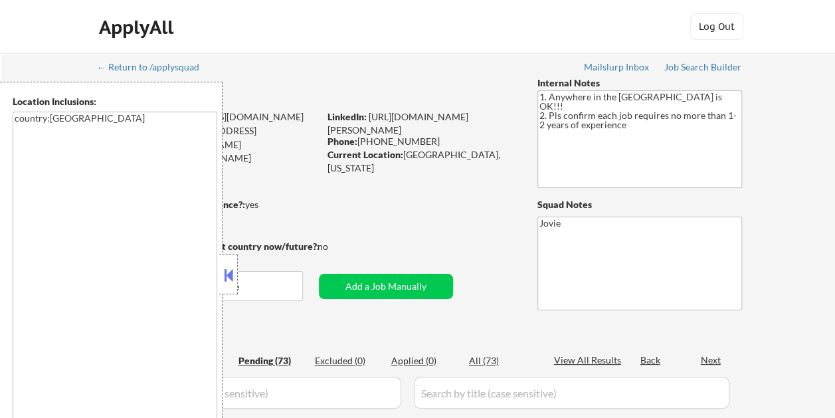
click at [234, 278] on button at bounding box center [228, 275] width 15 height 20
click at [235, 267] on button at bounding box center [228, 275] width 15 height 20
select select ""pending""
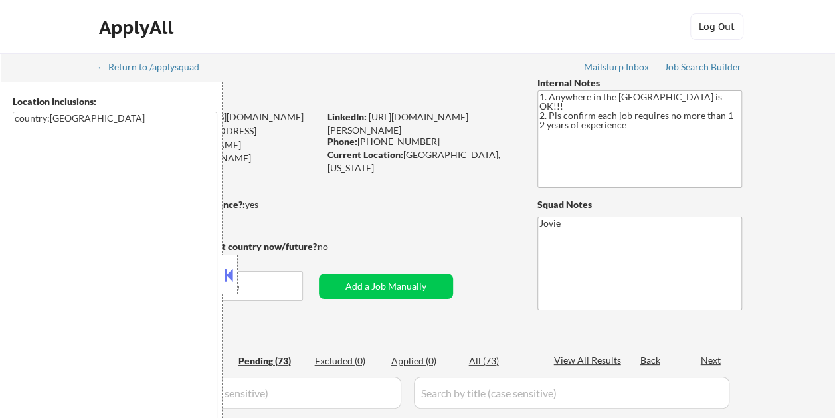
select select ""pending""
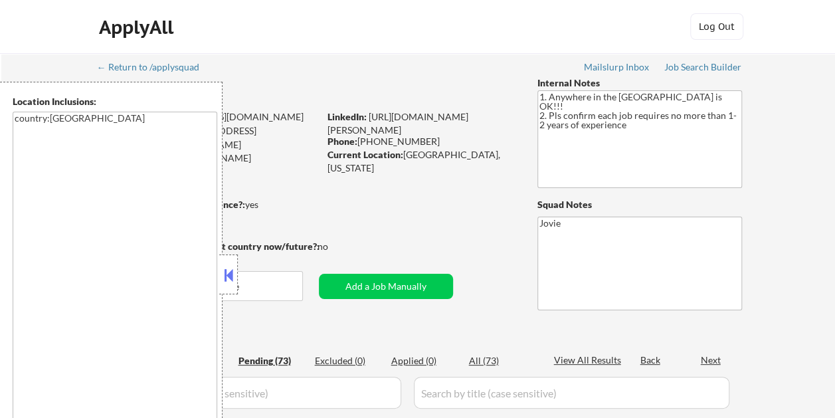
select select ""pending""
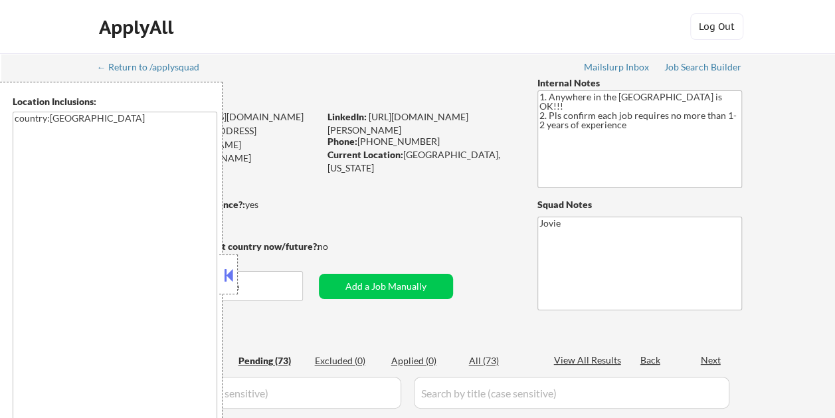
select select ""pending""
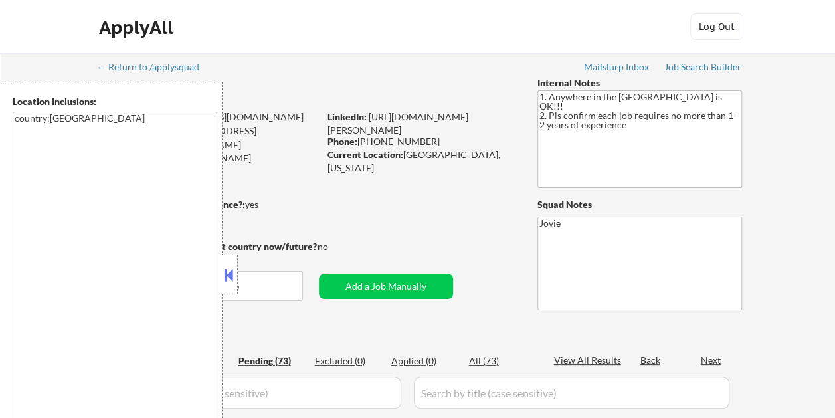
select select ""pending""
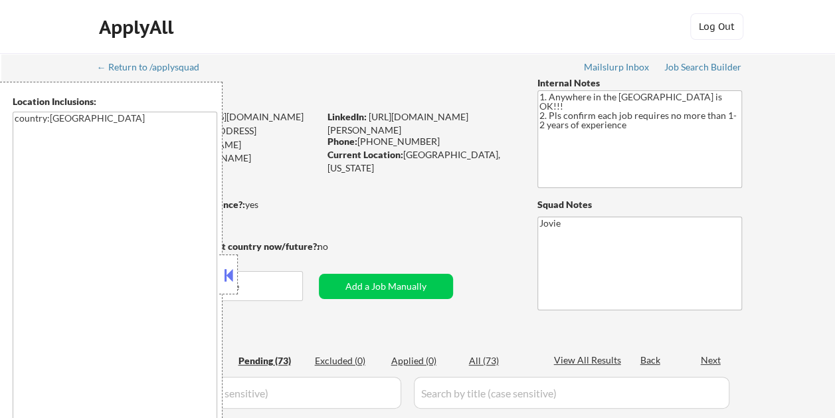
select select ""pending""
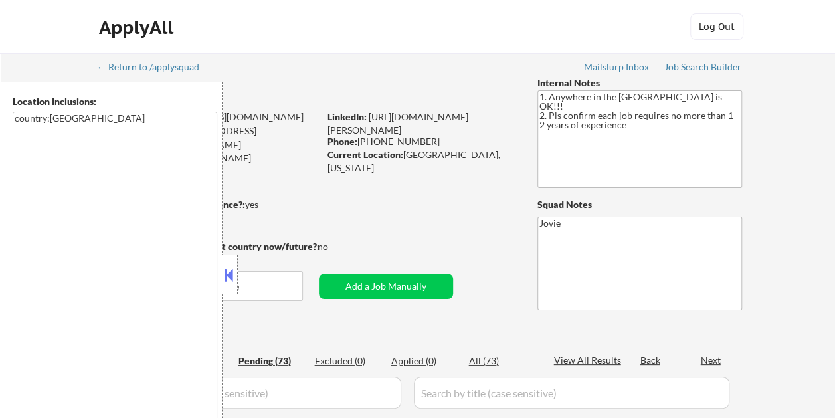
select select ""pending""
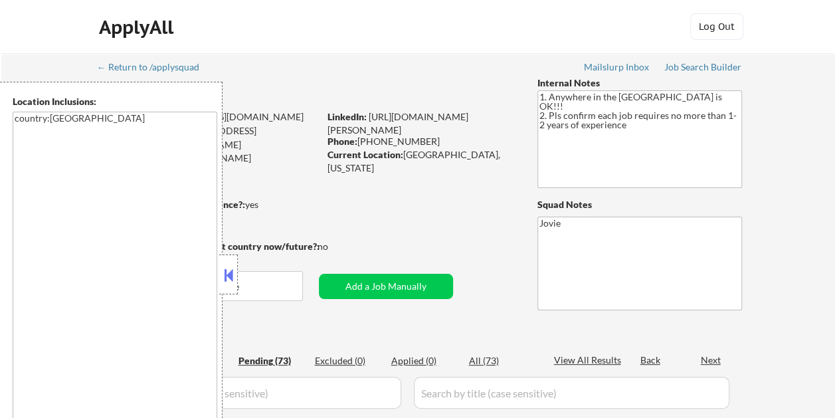
select select ""pending""
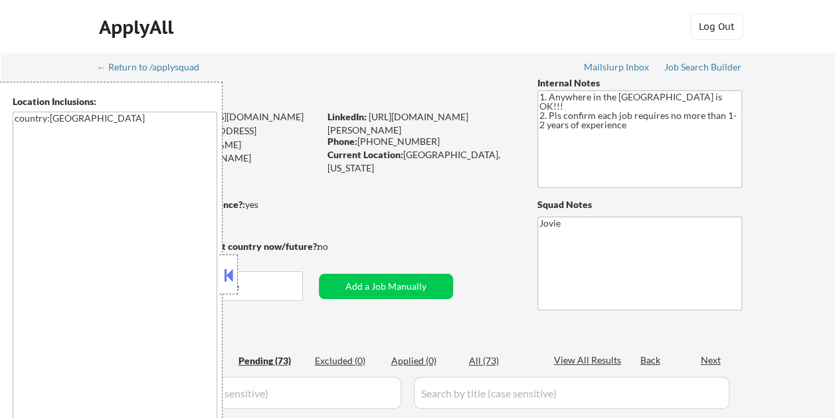
select select ""pending""
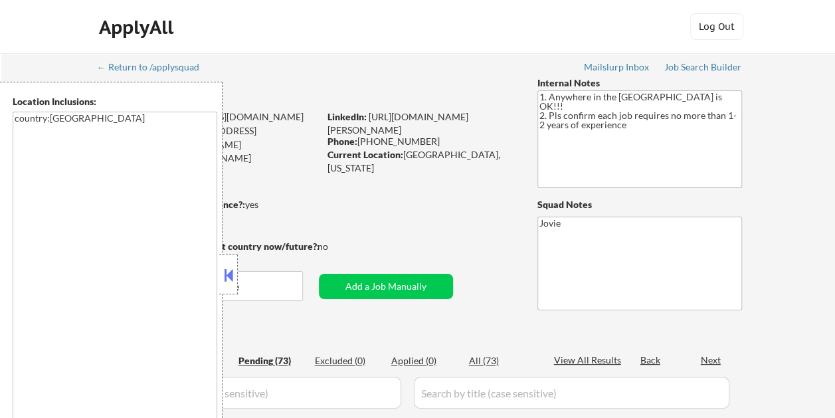
select select ""pending""
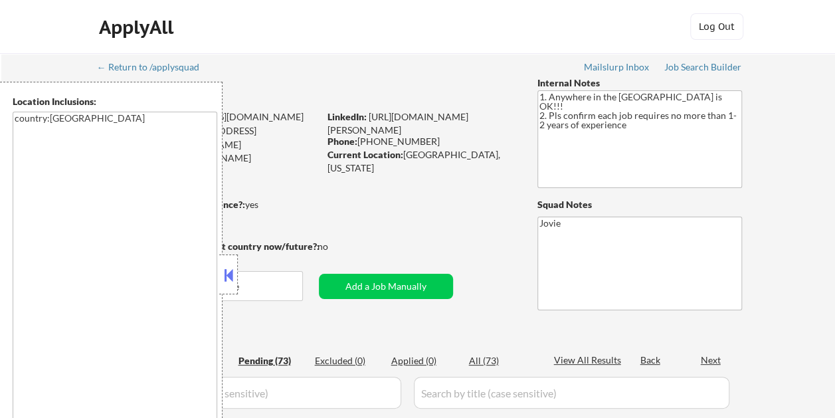
select select ""pending""
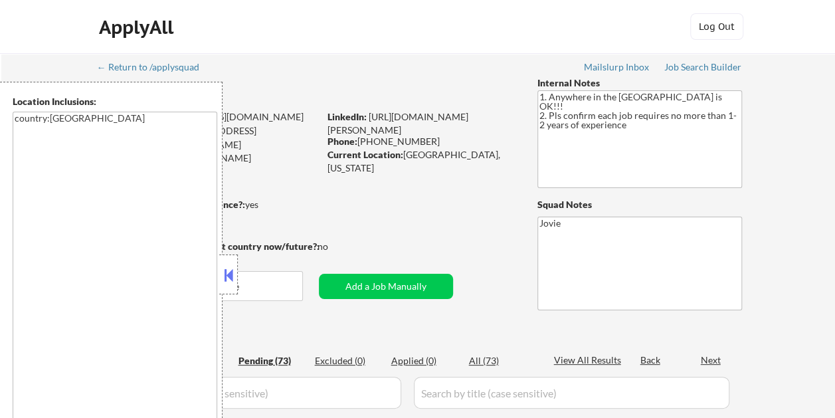
select select ""pending""
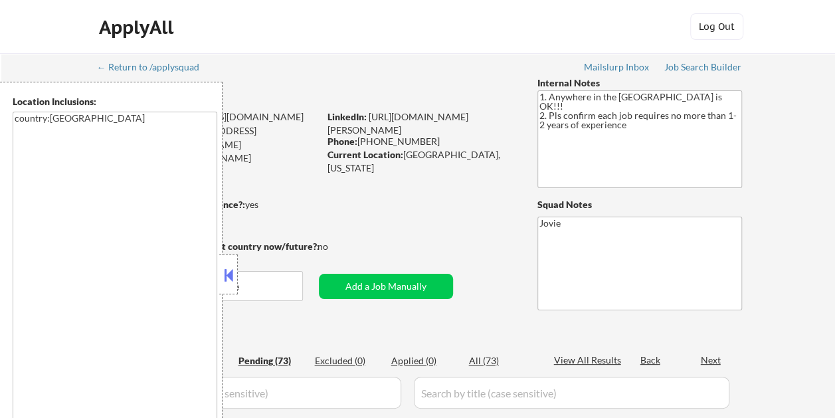
select select ""pending""
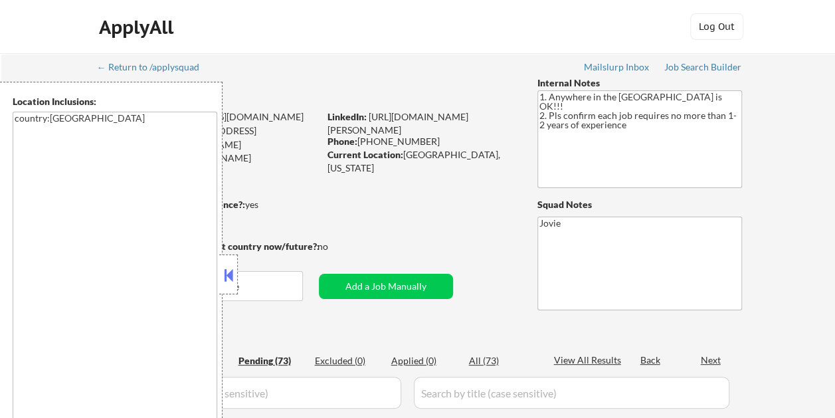
select select ""pending""
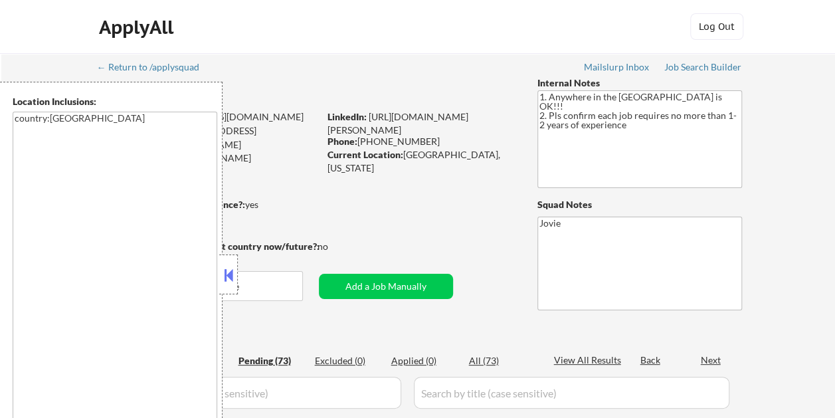
select select ""pending""
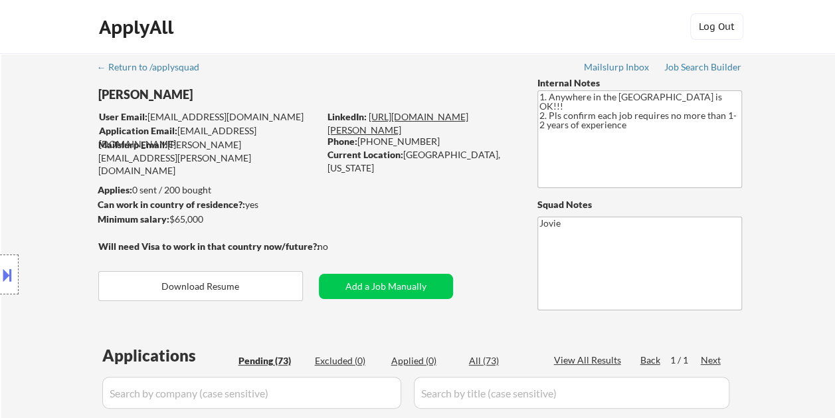
click at [413, 129] on link "[URL][DOMAIN_NAME][PERSON_NAME]" at bounding box center [397, 123] width 141 height 25
click at [2, 266] on button at bounding box center [7, 275] width 15 height 22
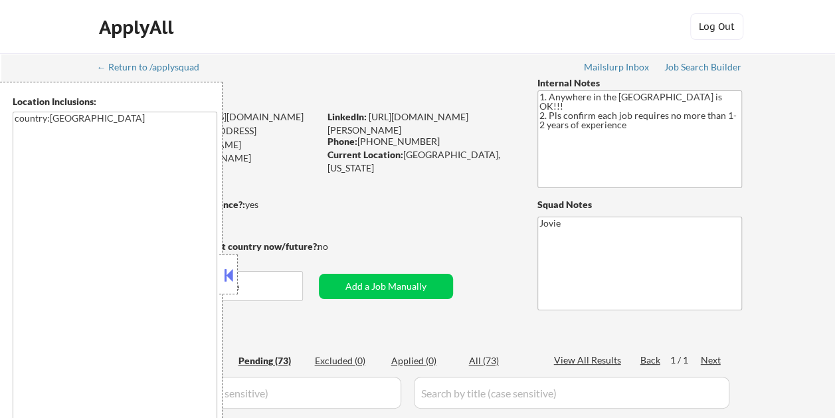
click at [232, 276] on button at bounding box center [228, 275] width 15 height 20
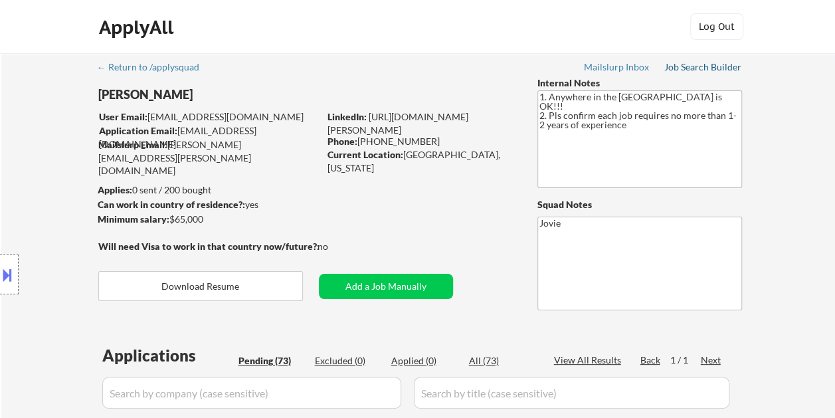
click at [711, 66] on div "Job Search Builder" at bounding box center [703, 66] width 78 height 9
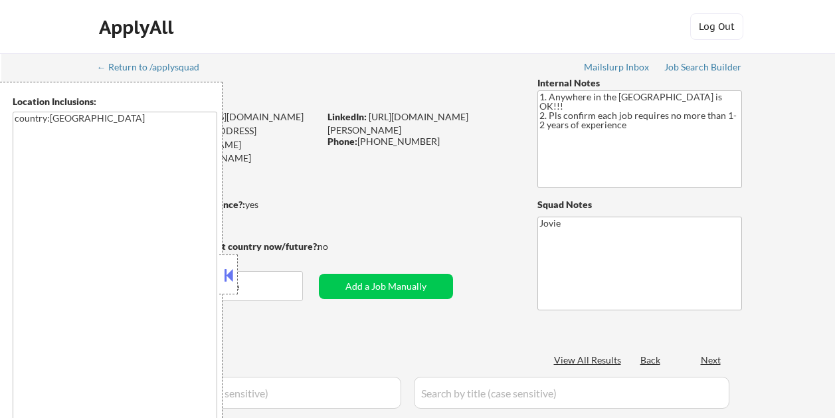
select select ""pending""
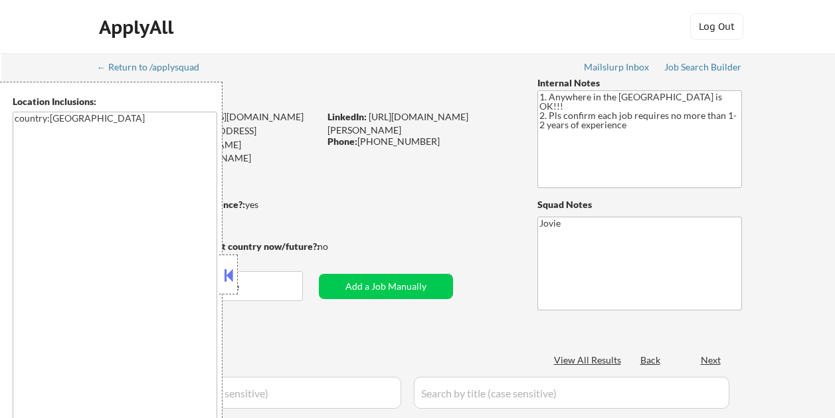
select select ""pending""
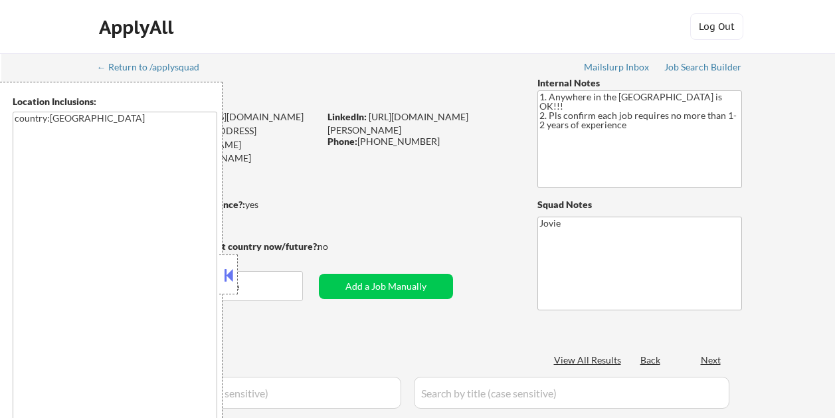
select select ""pending""
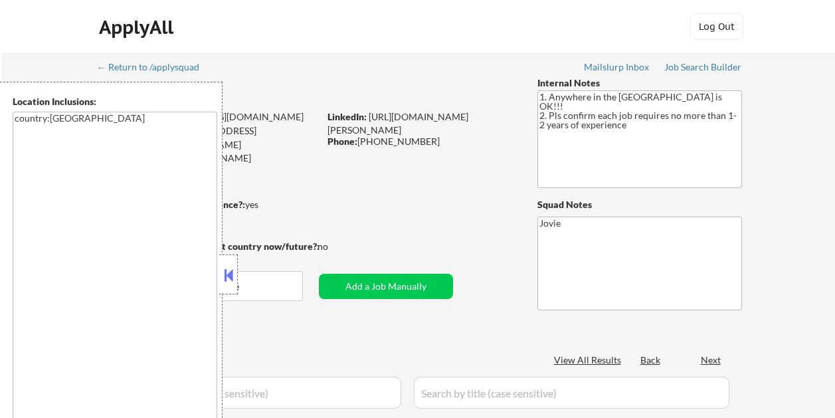
select select ""pending""
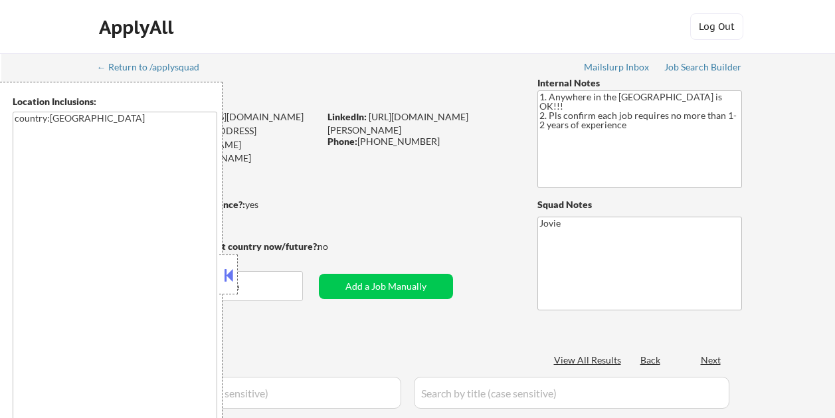
select select ""pending""
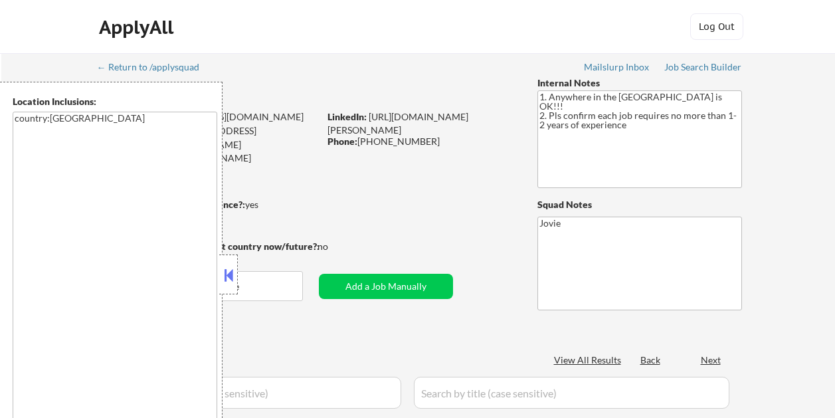
select select ""pending""
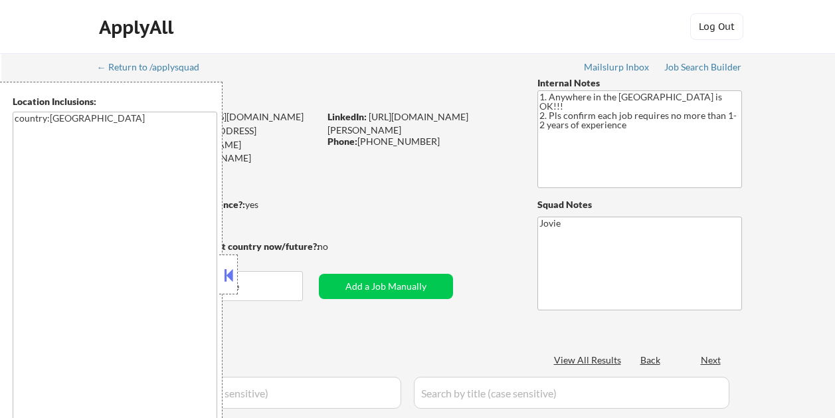
select select ""pending""
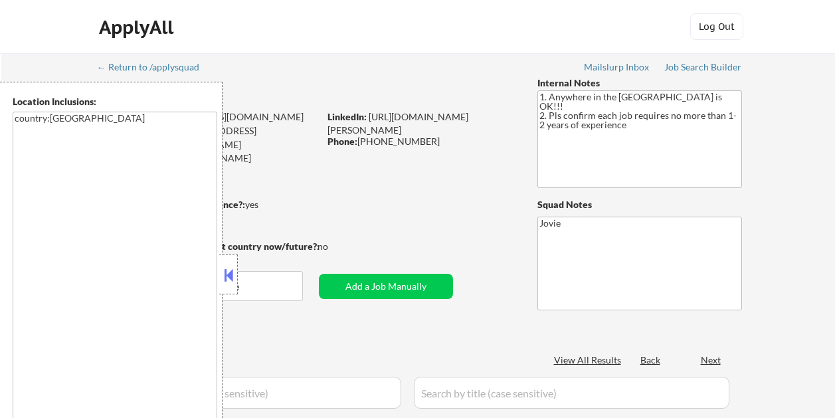
select select ""pending""
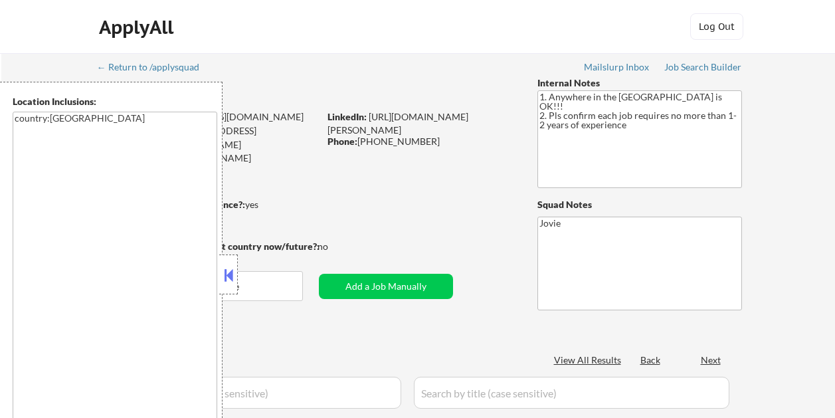
select select ""pending""
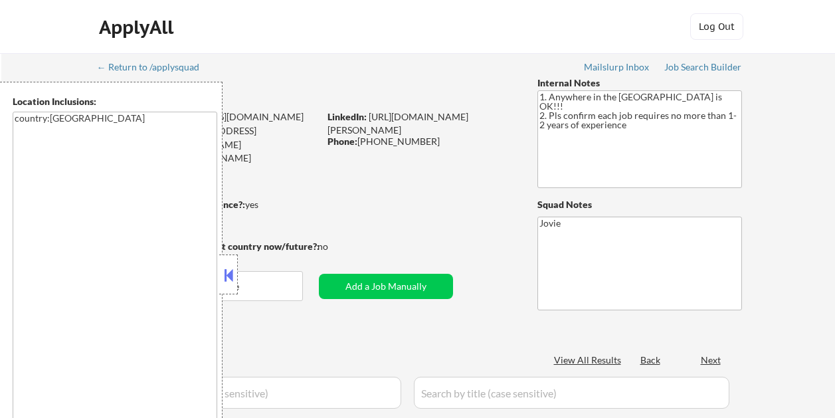
select select ""pending""
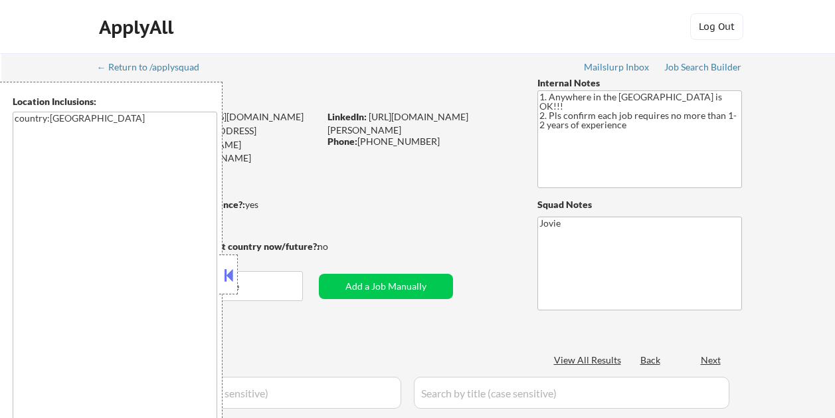
select select ""pending""
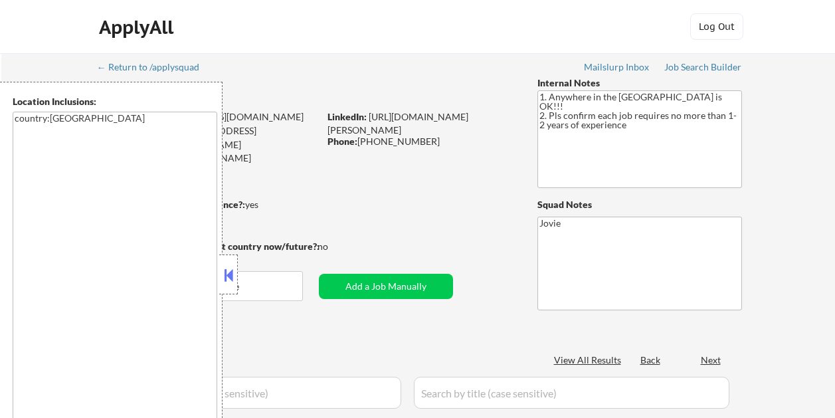
select select ""pending""
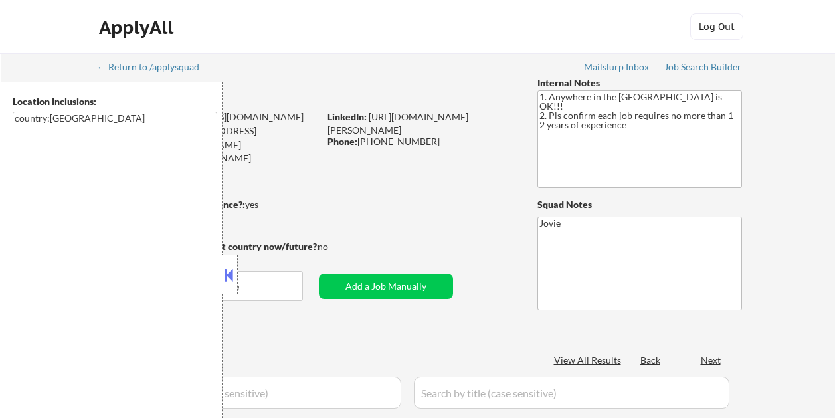
select select ""pending""
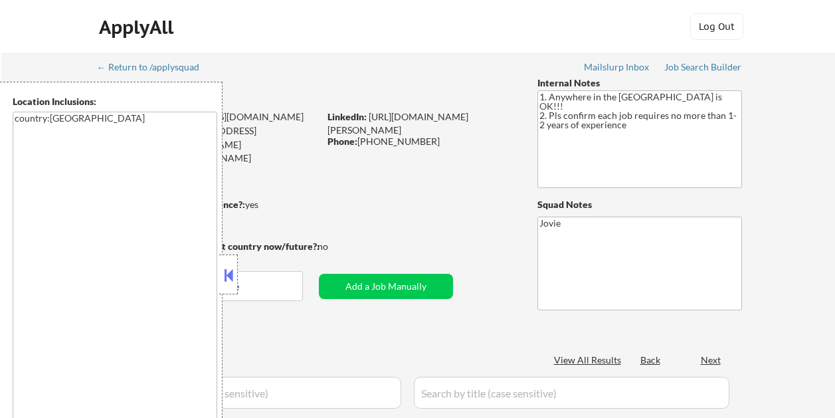
select select ""pending""
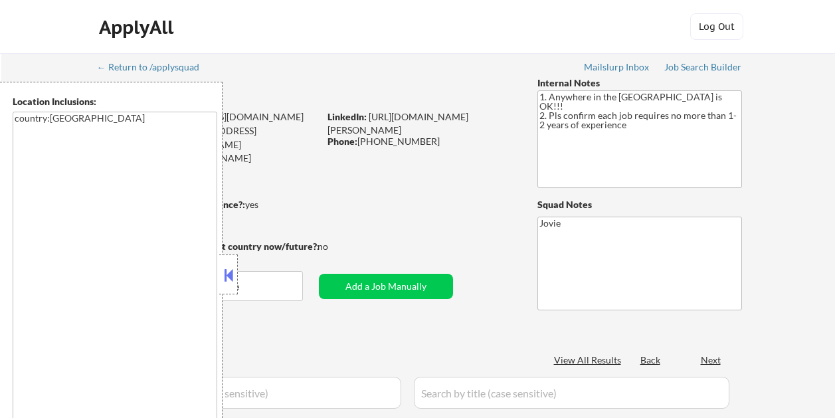
select select ""pending""
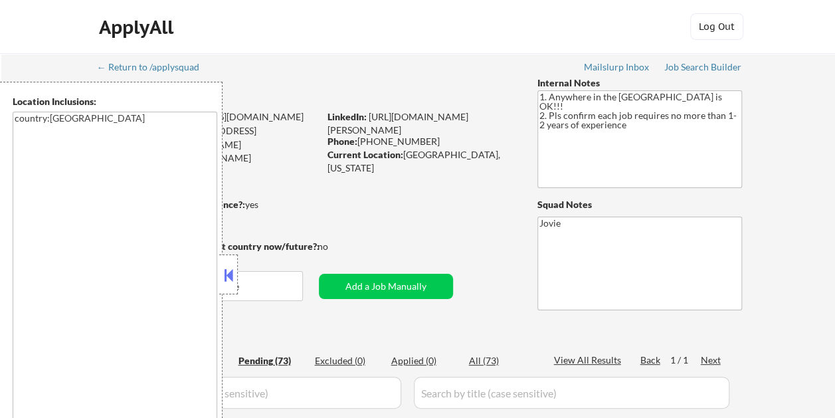
click at [228, 266] on button at bounding box center [228, 275] width 15 height 20
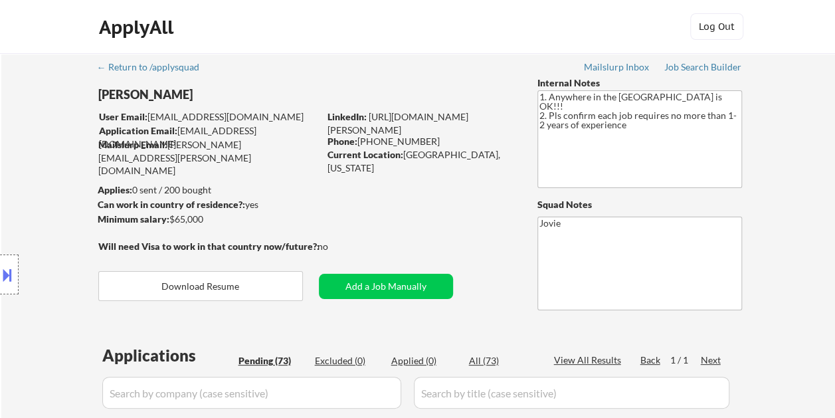
drag, startPoint x: 181, startPoint y: 124, endPoint x: 213, endPoint y: 132, distance: 33.5
click at [213, 132] on div "Location Inclusions: country:US" at bounding box center [119, 275] width 238 height 386
click at [727, 66] on div "Job Search Builder" at bounding box center [703, 66] width 78 height 9
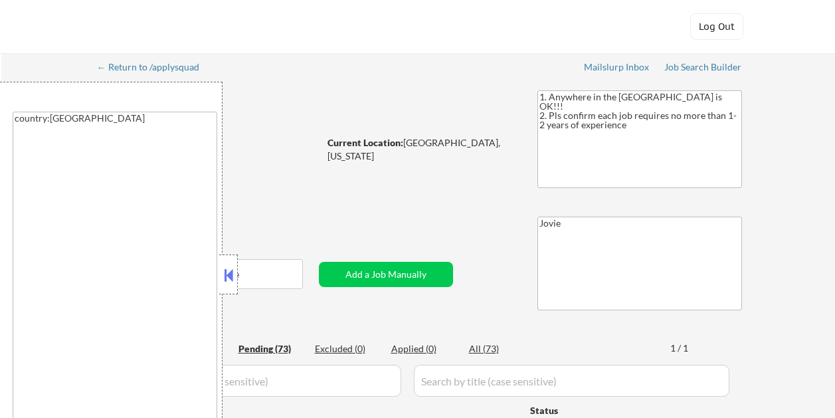
select select ""pending""
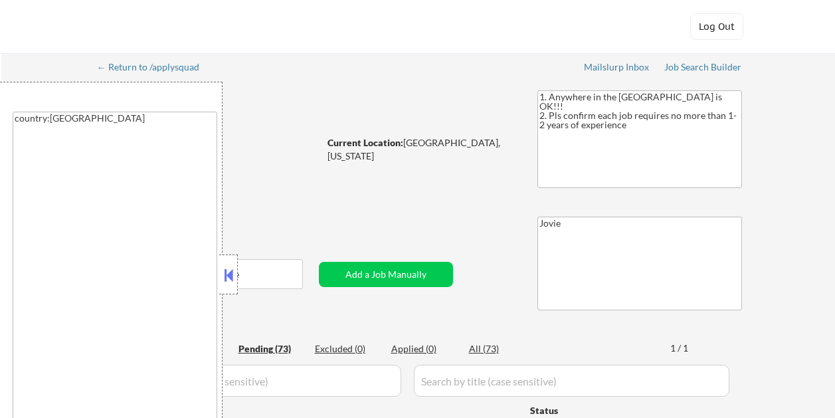
select select ""pending""
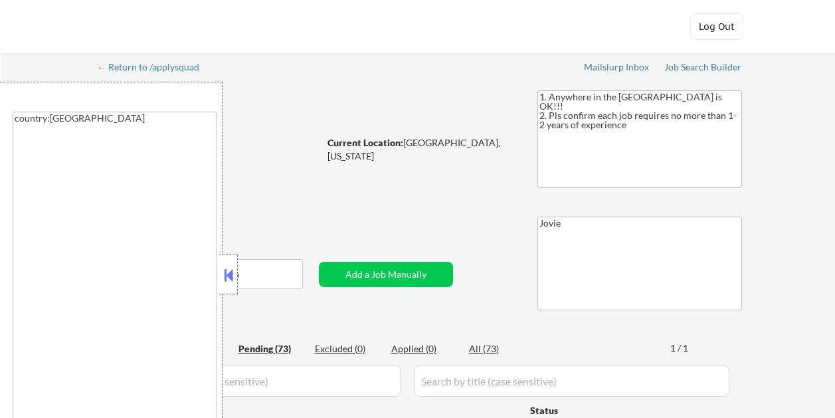
select select ""pending""
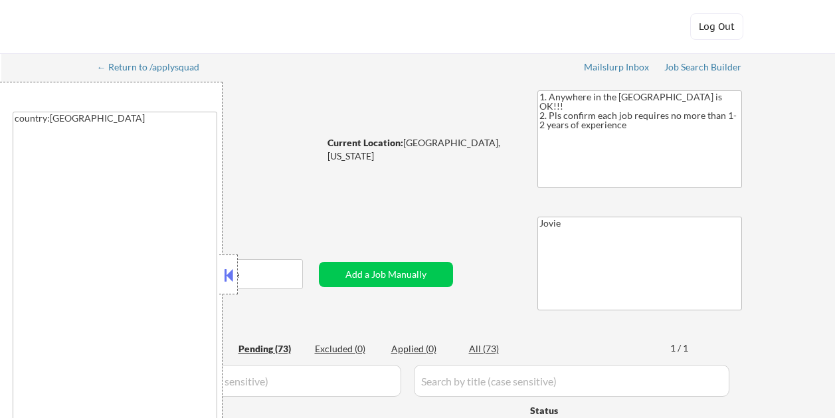
select select ""pending""
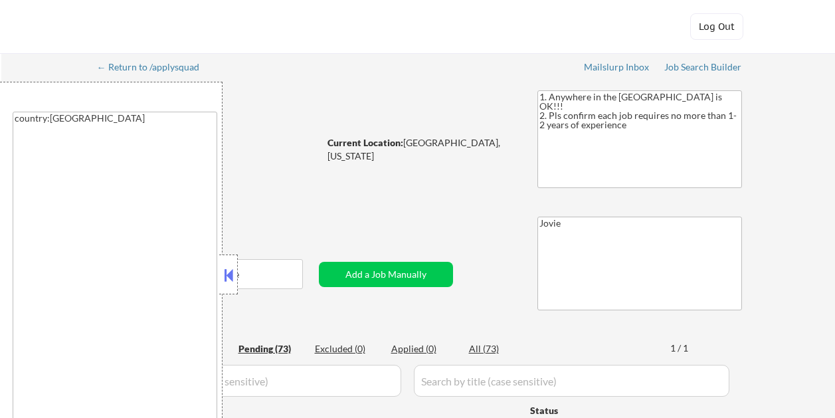
select select ""pending""
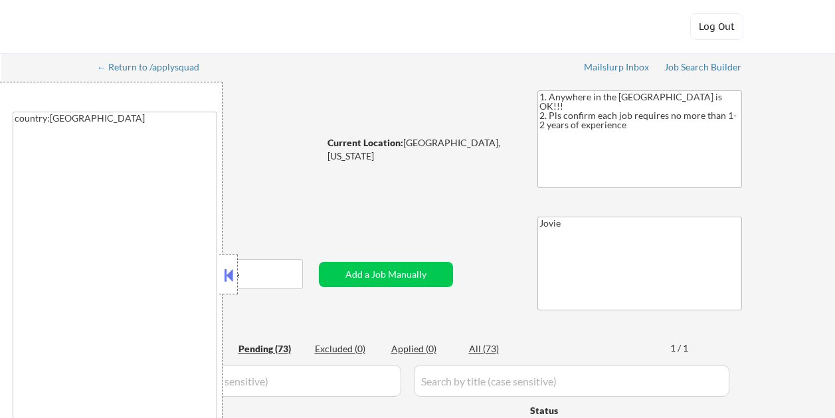
select select ""pending""
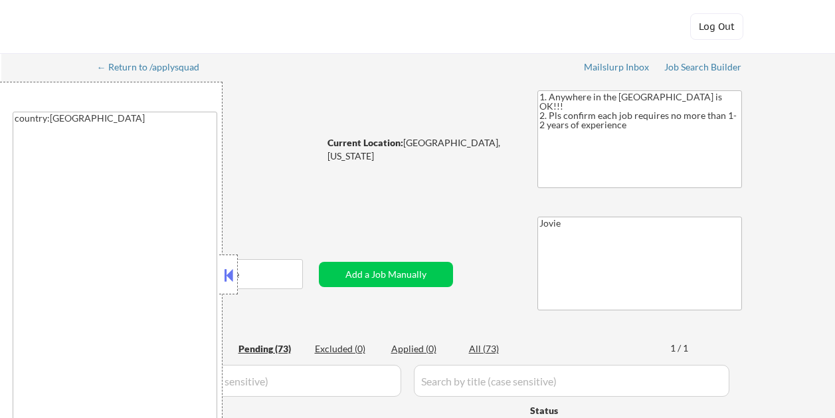
select select ""pending""
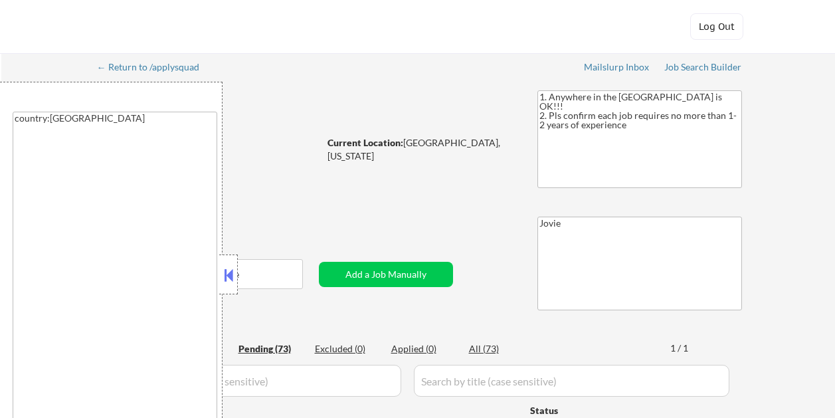
select select ""pending""
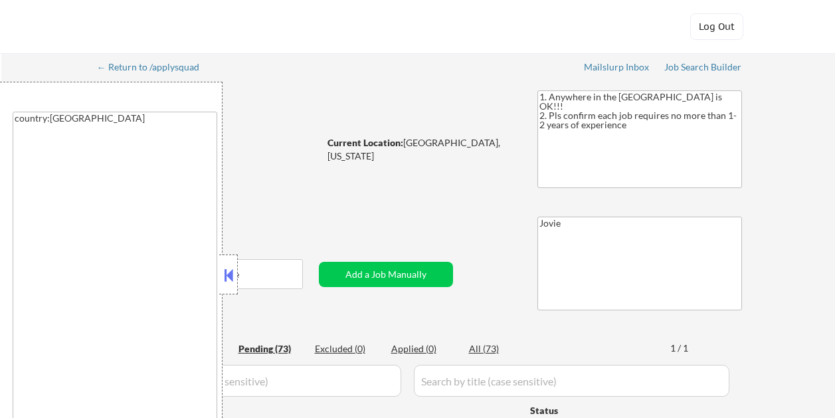
select select ""pending""
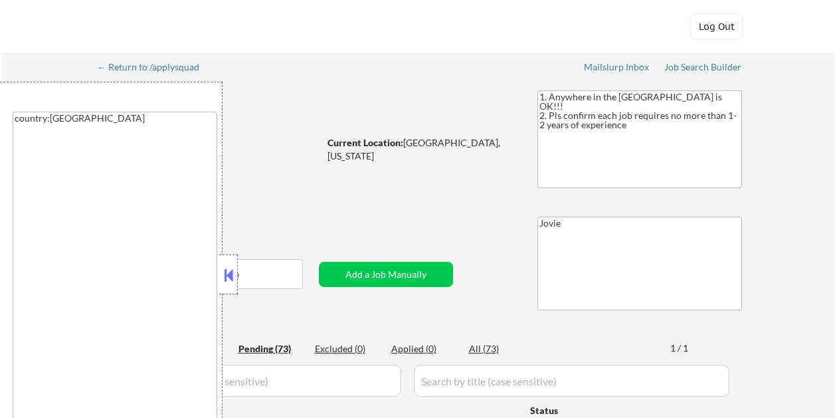
select select ""pending""
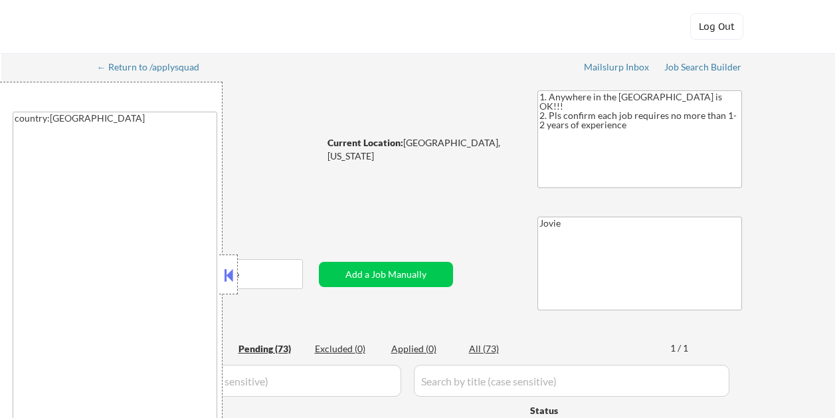
select select ""pending""
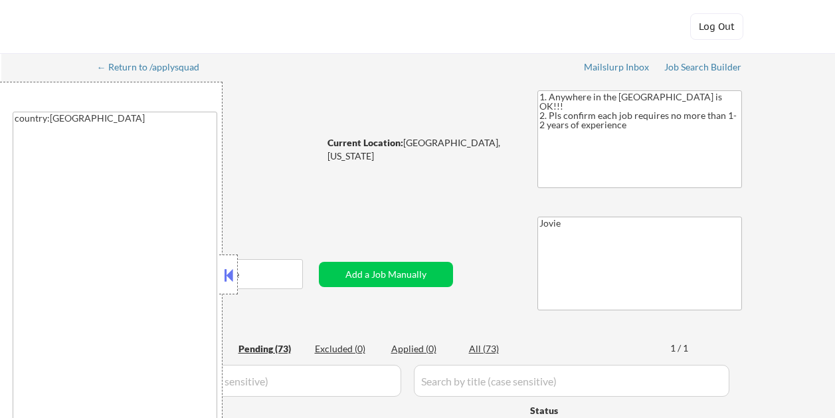
select select ""pending""
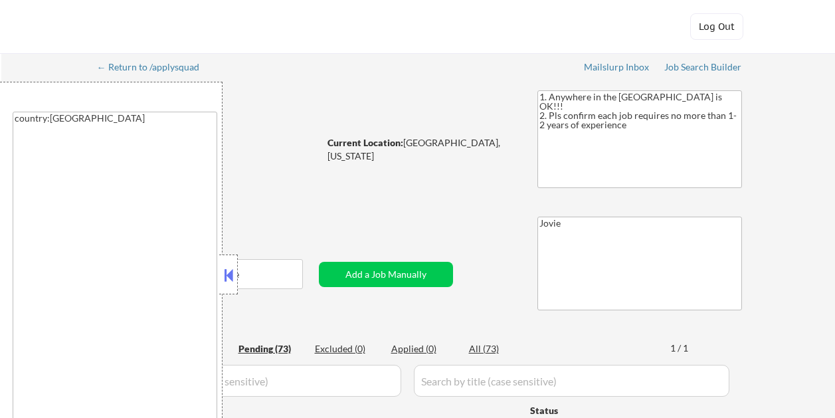
select select ""pending""
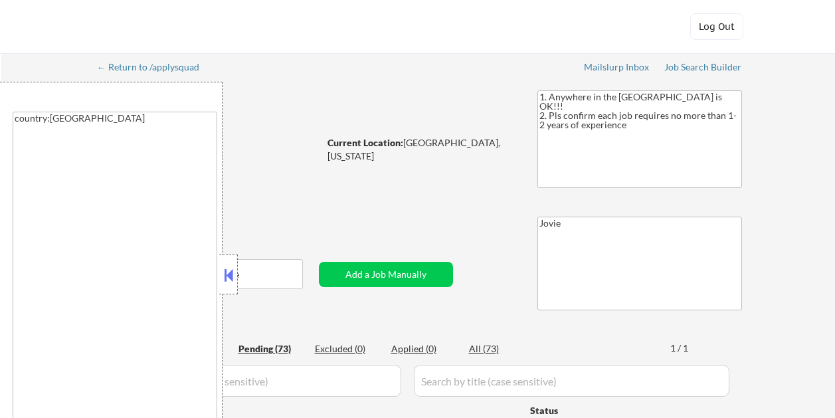
select select ""pending""
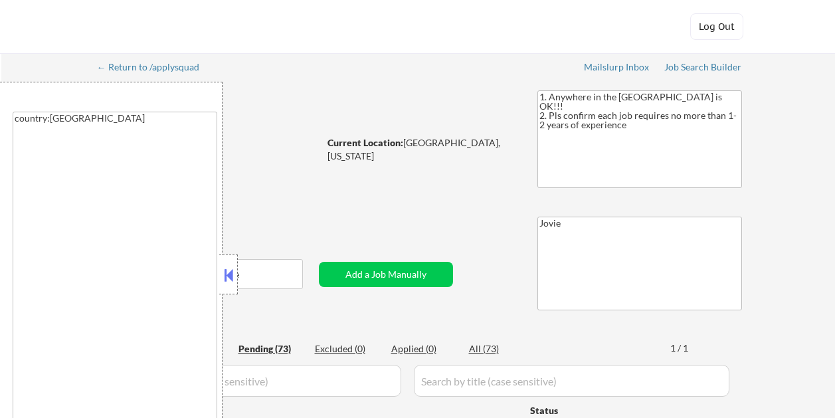
select select ""pending""
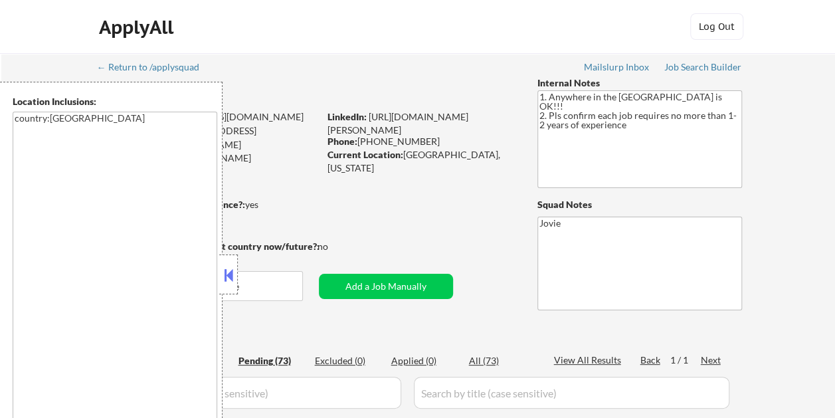
click at [227, 284] on button at bounding box center [228, 275] width 15 height 20
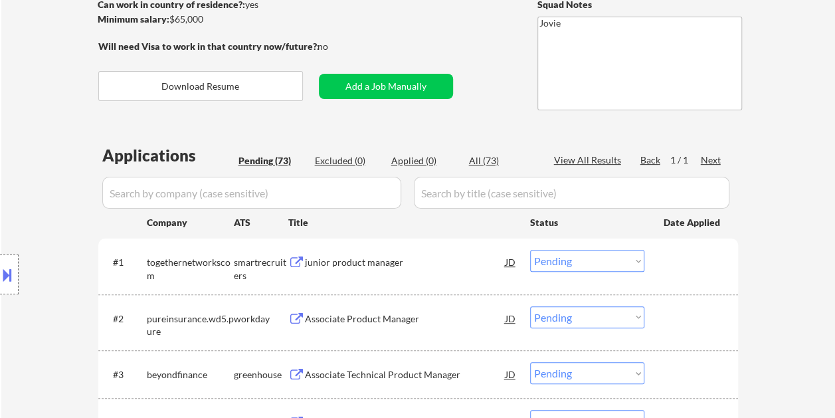
scroll to position [266, 0]
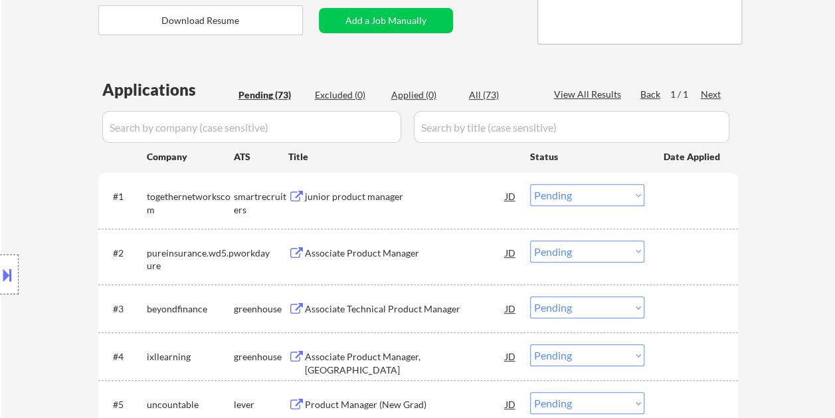
click at [434, 206] on div "junior product manager" at bounding box center [405, 196] width 201 height 24
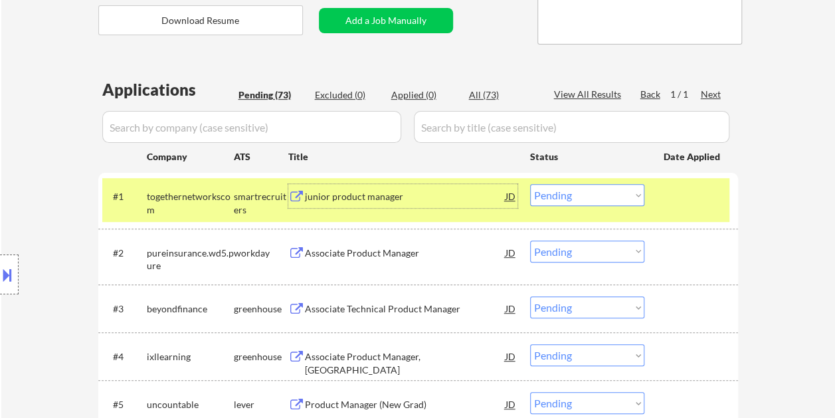
click at [650, 190] on div "#1 togethernetworkscom smartrecruiters junior product manager JD Choose an opti…" at bounding box center [415, 200] width 627 height 44
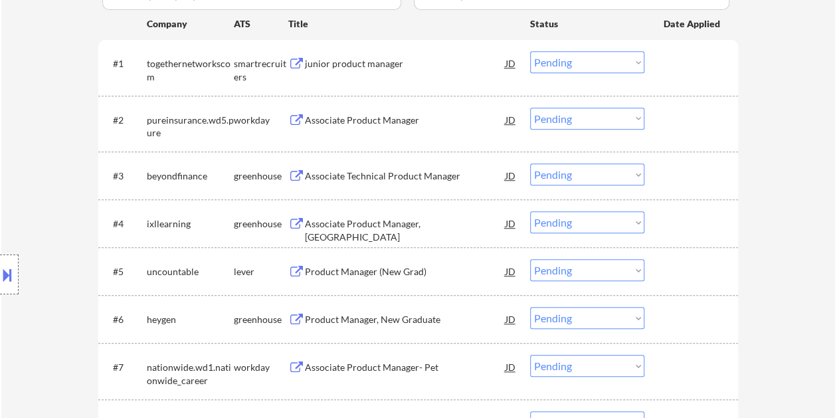
scroll to position [465, 0]
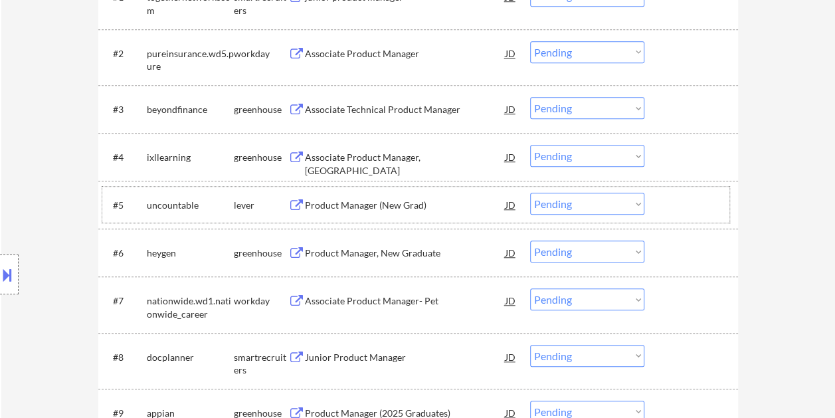
click at [700, 202] on div at bounding box center [693, 205] width 58 height 24
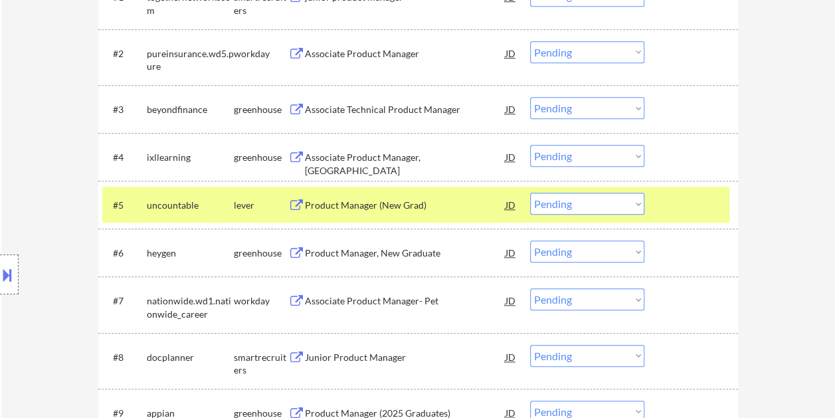
click at [359, 203] on div "Product Manager (New Grad)" at bounding box center [405, 205] width 201 height 13
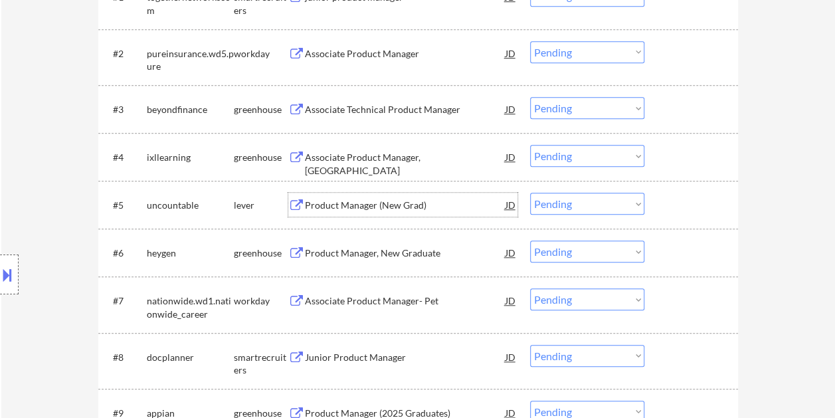
scroll to position [531, 0]
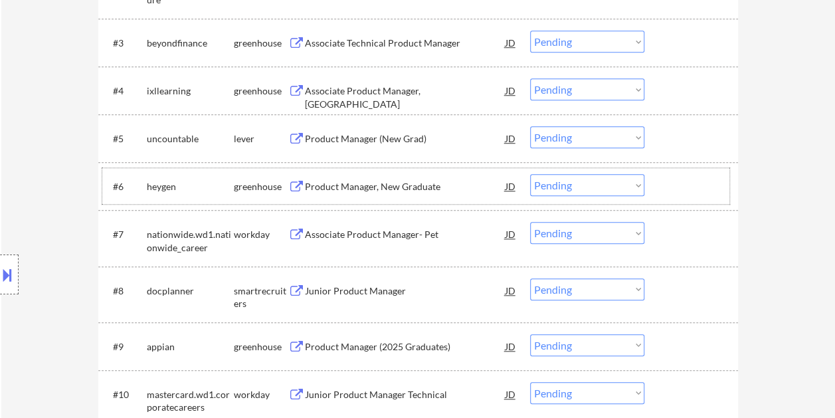
click at [691, 173] on div "#6 heygen greenhouse Product Manager, New Graduate JD Choose an option... Pendi…" at bounding box center [415, 186] width 627 height 36
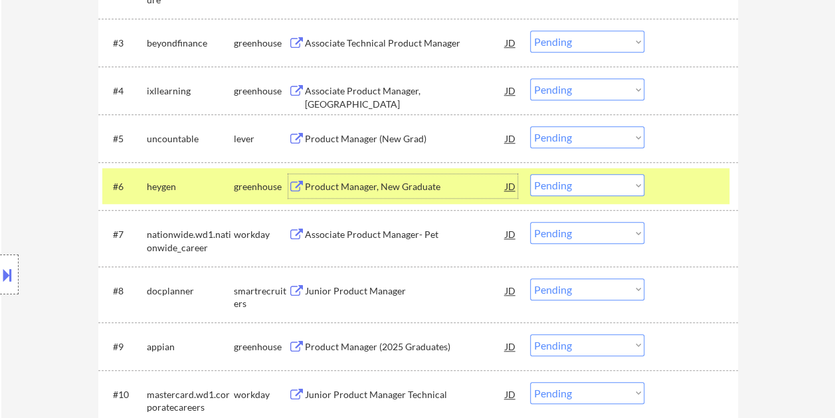
click at [416, 185] on div "Product Manager, New Graduate" at bounding box center [405, 186] width 201 height 13
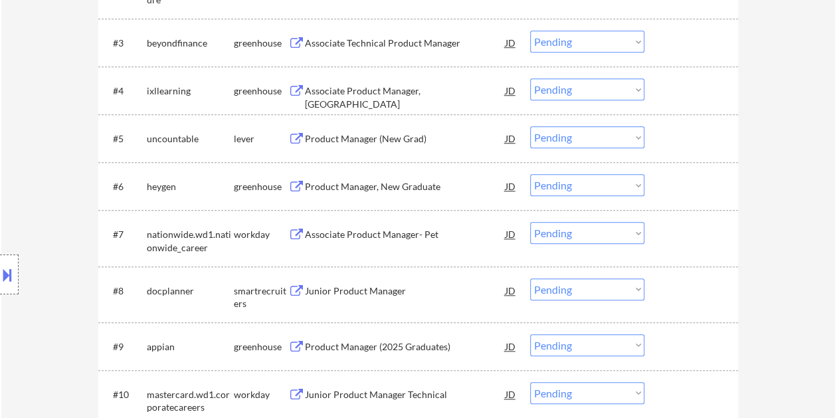
select select ""pending""
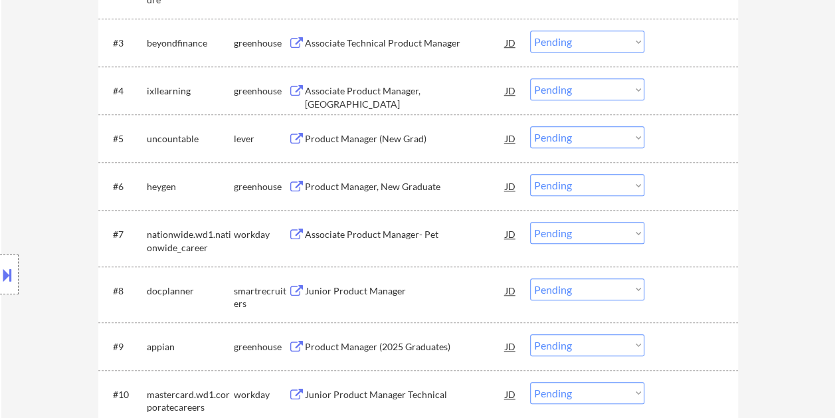
select select ""pending""
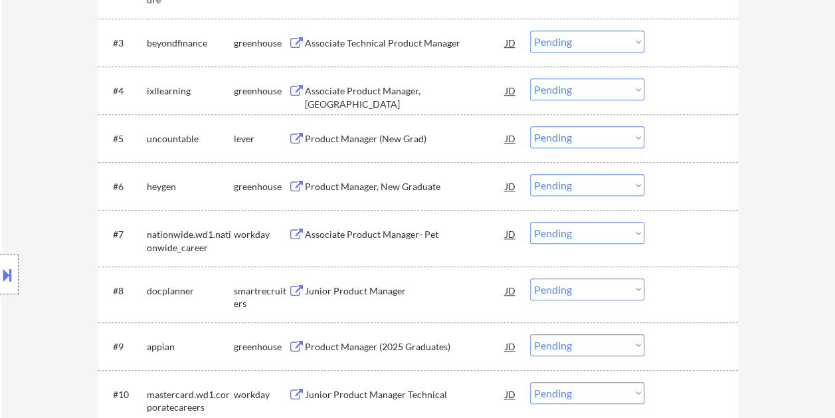
select select ""pending""
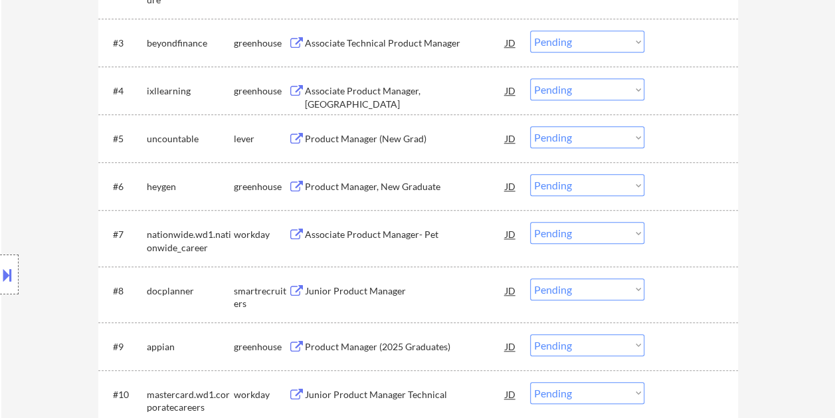
select select ""pending""
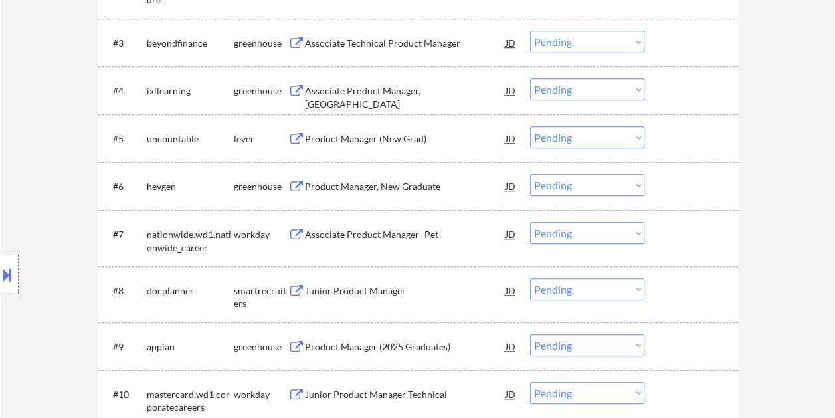
select select ""pending""
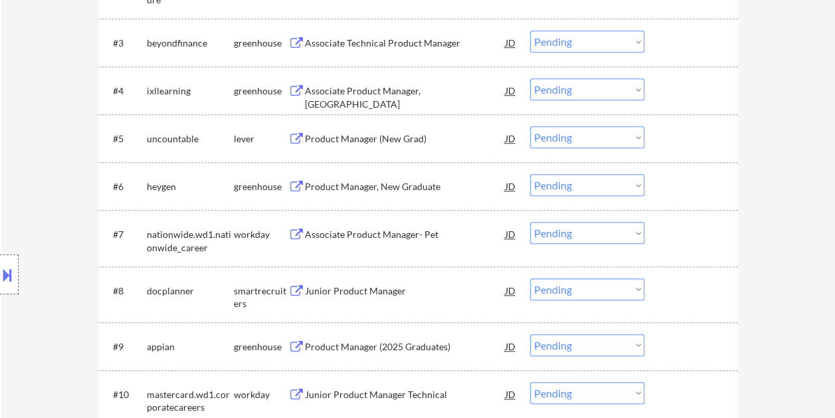
select select ""pending""
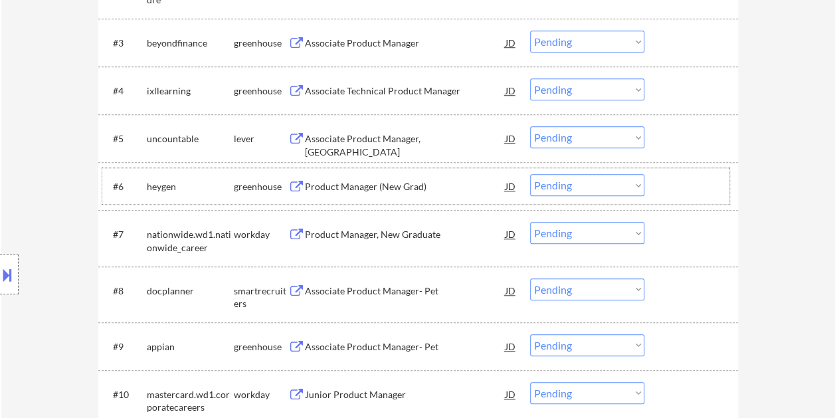
click at [656, 178] on div "#6 heygen greenhouse Product Manager (New Grad) JD Choose an option... Pending …" at bounding box center [415, 186] width 627 height 36
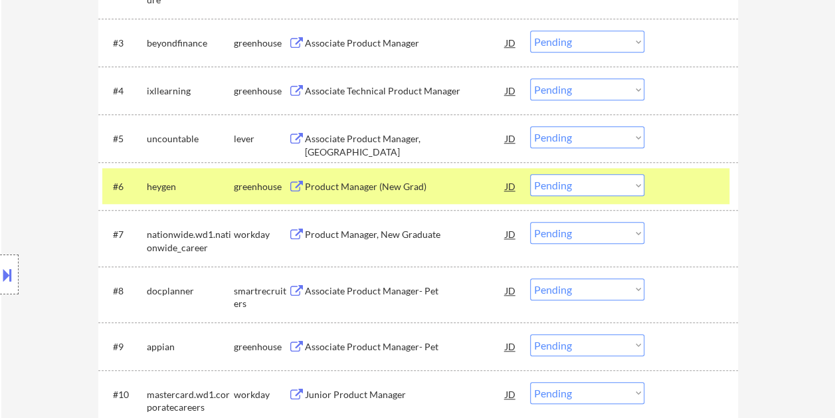
click at [635, 183] on select "Choose an option... Pending Applied Excluded (Questions) Excluded (Expired) Exc…" at bounding box center [587, 185] width 114 height 22
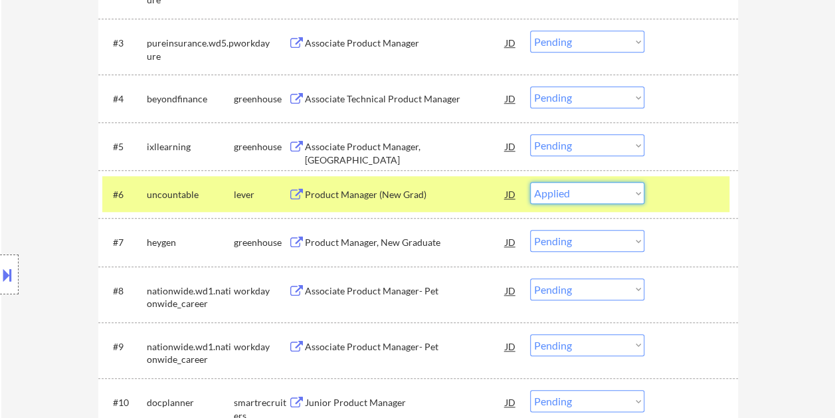
click at [530, 182] on select "Choose an option... Pending Applied Excluded (Questions) Excluded (Expired) Exc…" at bounding box center [587, 193] width 114 height 22
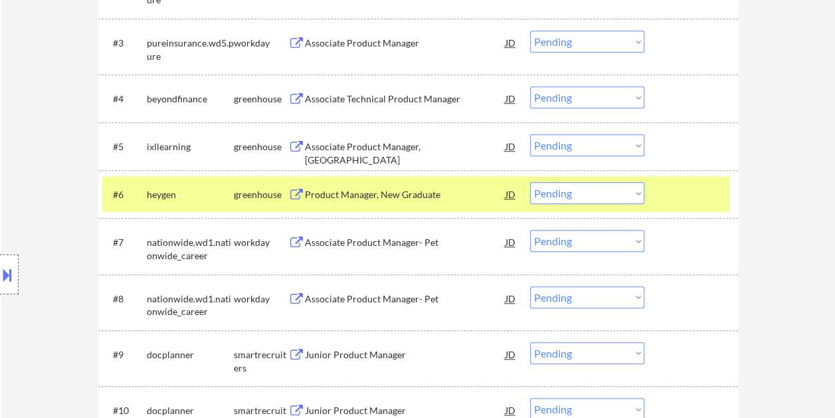
click at [452, 194] on div "Product Manager, New Graduate" at bounding box center [405, 194] width 201 height 13
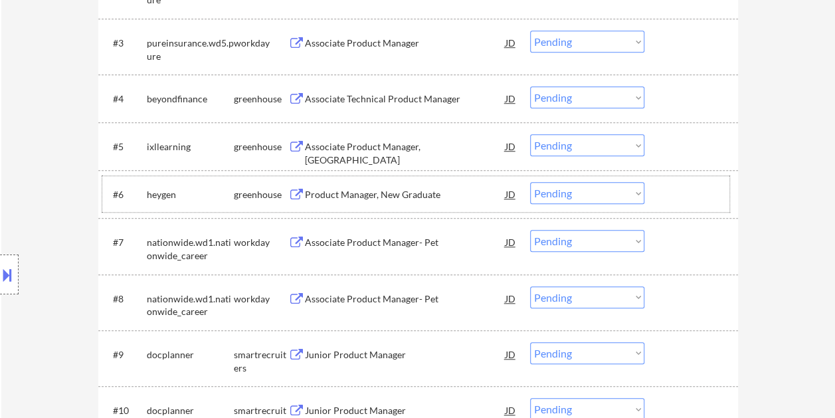
click at [677, 194] on div at bounding box center [693, 194] width 58 height 24
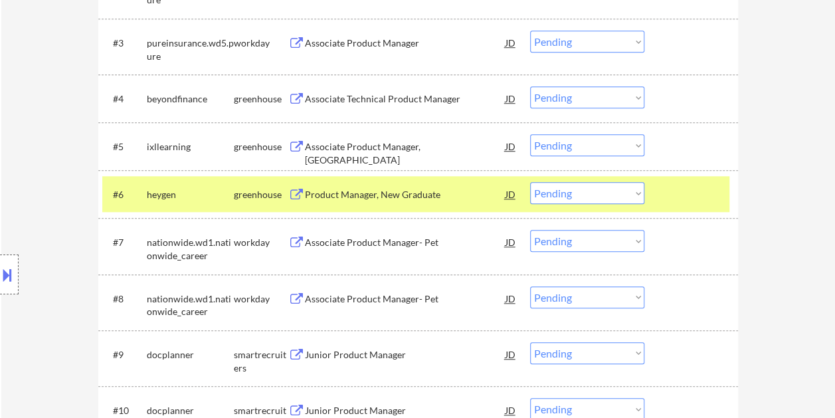
click at [634, 193] on select "Choose an option... Pending Applied Excluded (Questions) Excluded (Expired) Exc…" at bounding box center [587, 193] width 114 height 22
click at [530, 182] on select "Choose an option... Pending Applied Excluded (Questions) Excluded (Expired) Exc…" at bounding box center [587, 193] width 114 height 22
select select ""pending""
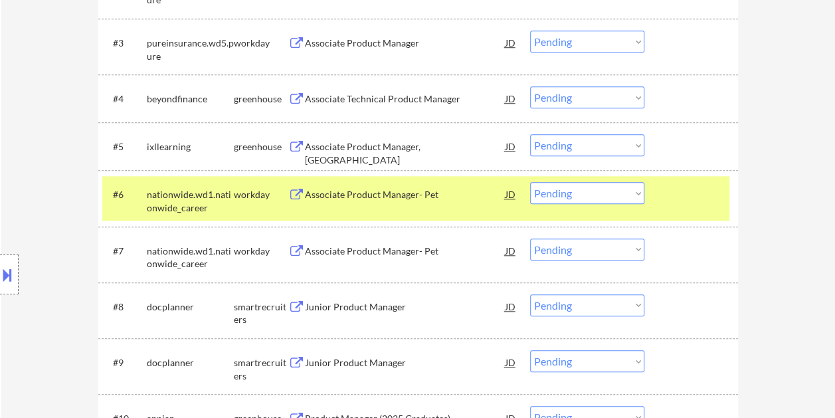
click at [684, 185] on div at bounding box center [693, 194] width 58 height 24
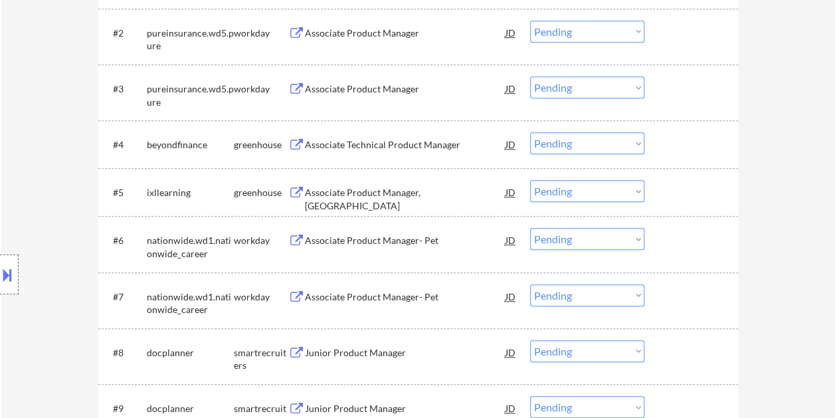
scroll to position [465, 0]
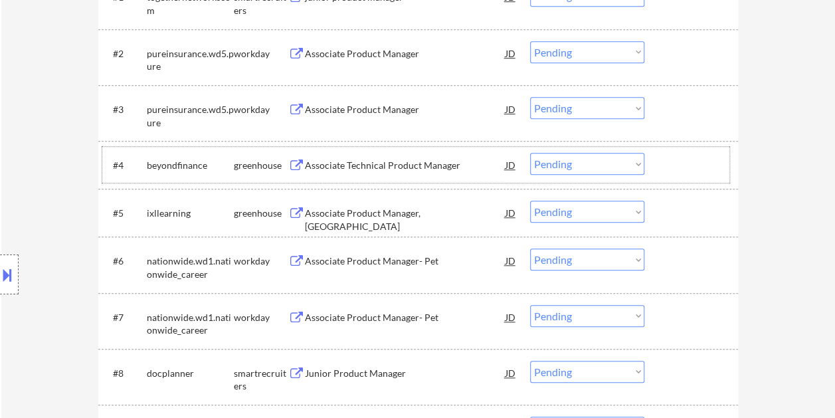
click at [682, 171] on div at bounding box center [693, 165] width 58 height 24
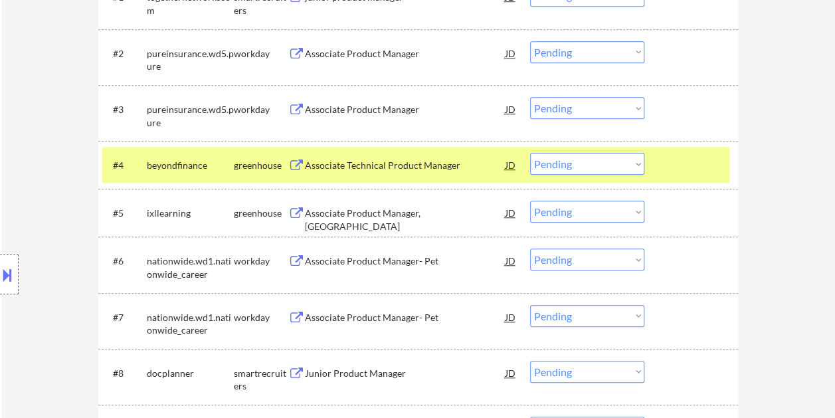
click at [367, 166] on div "Associate Technical Product Manager" at bounding box center [405, 165] width 201 height 13
